Goal: Task Accomplishment & Management: Use online tool/utility

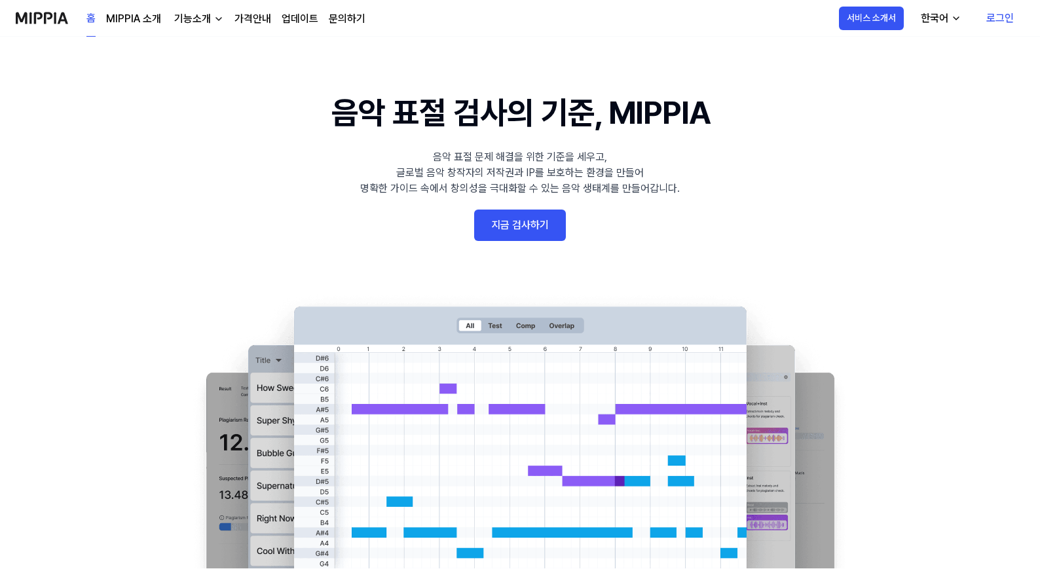
click at [1004, 16] on link "로그인" at bounding box center [1000, 18] width 48 height 37
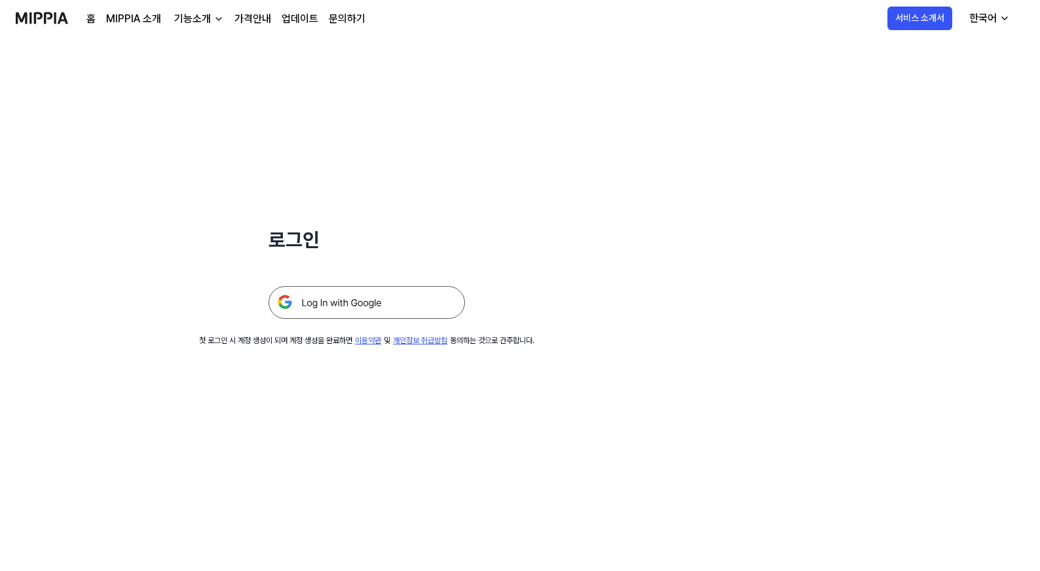
click at [346, 296] on img at bounding box center [366, 302] width 196 height 33
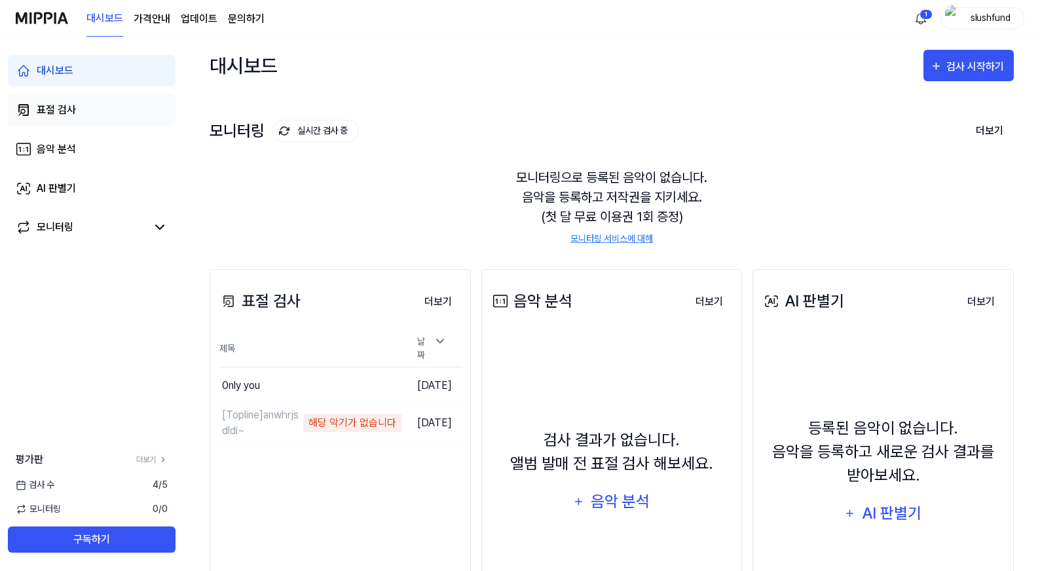
click at [64, 106] on div "표절 검사" at bounding box center [56, 110] width 39 height 16
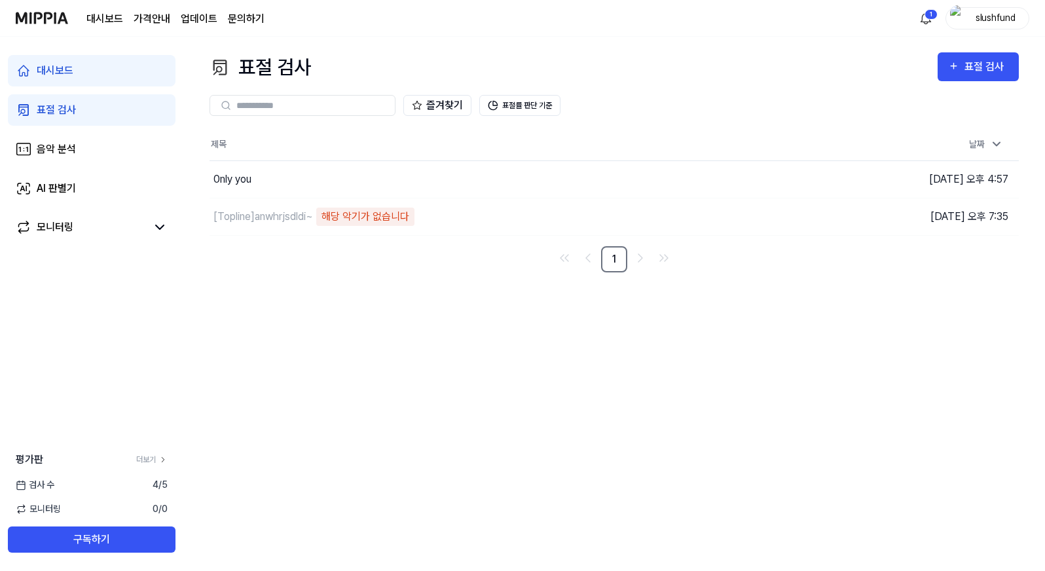
click at [62, 107] on div "표절 검사" at bounding box center [56, 110] width 39 height 16
click at [980, 69] on div "표절 검사" at bounding box center [987, 66] width 44 height 17
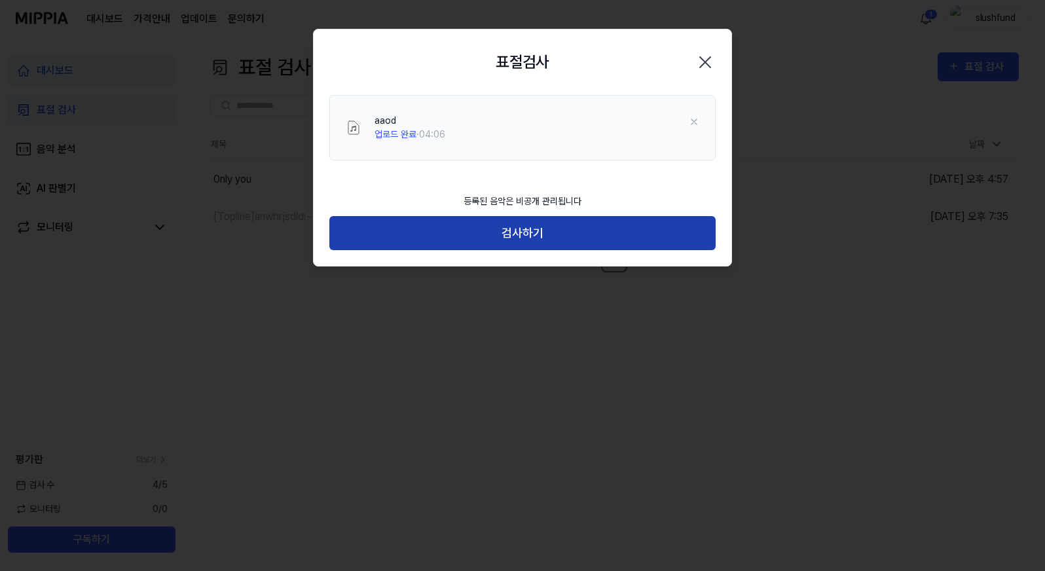
click at [553, 227] on button "검사하기" at bounding box center [522, 233] width 386 height 35
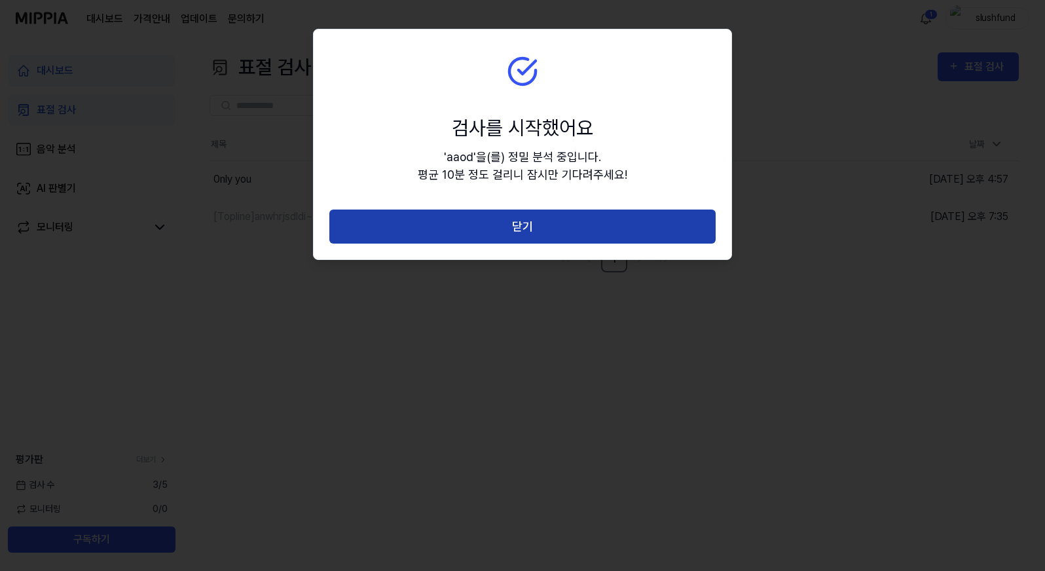
click at [548, 223] on button "닫기" at bounding box center [522, 227] width 386 height 35
